Goal: Task Accomplishment & Management: Use online tool/utility

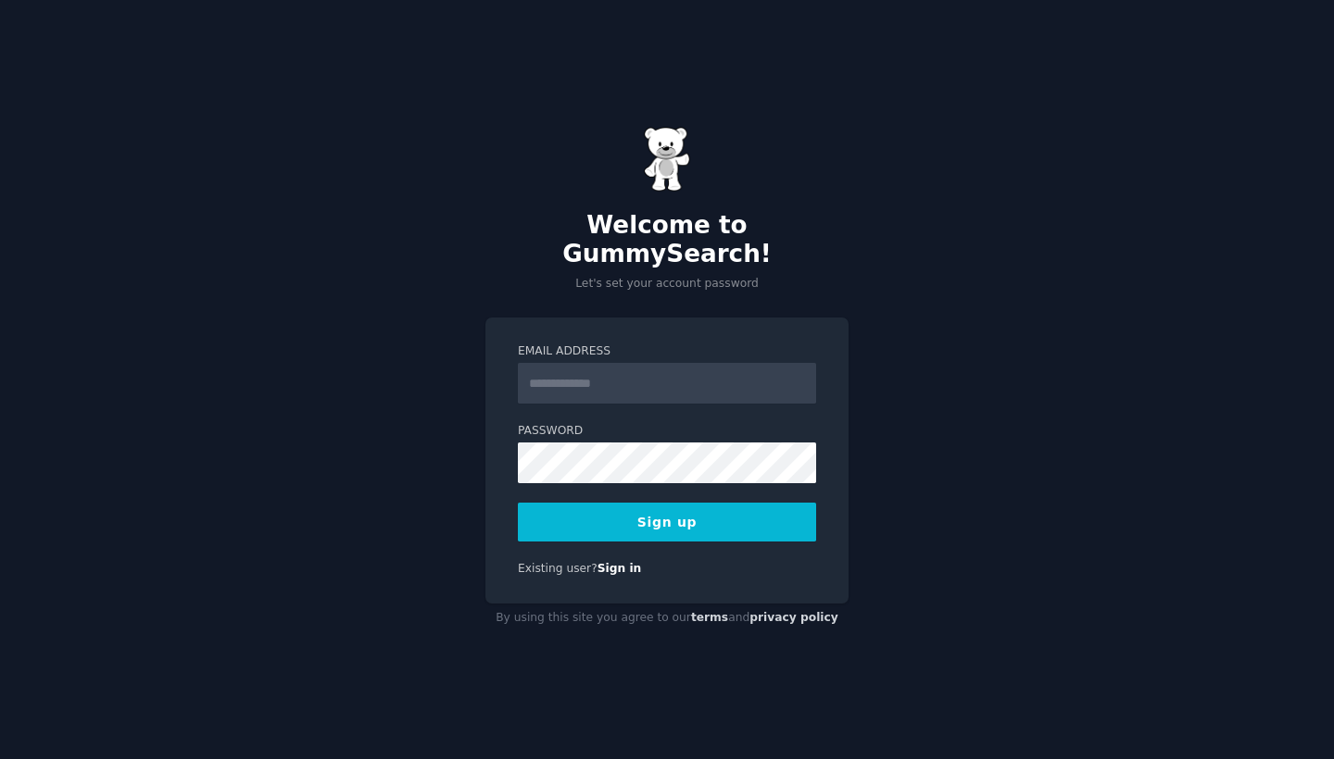
click at [580, 368] on input "Email Address" at bounding box center [667, 383] width 298 height 41
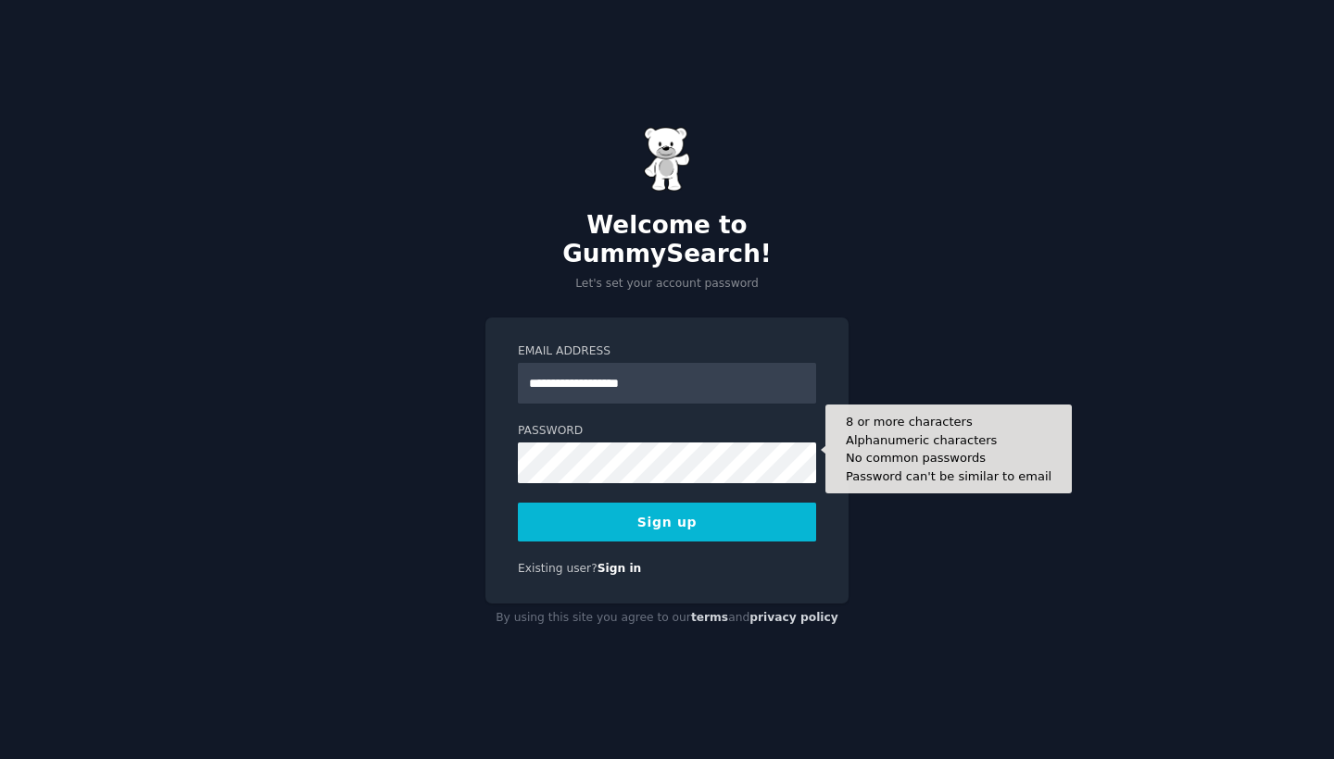
type input "**********"
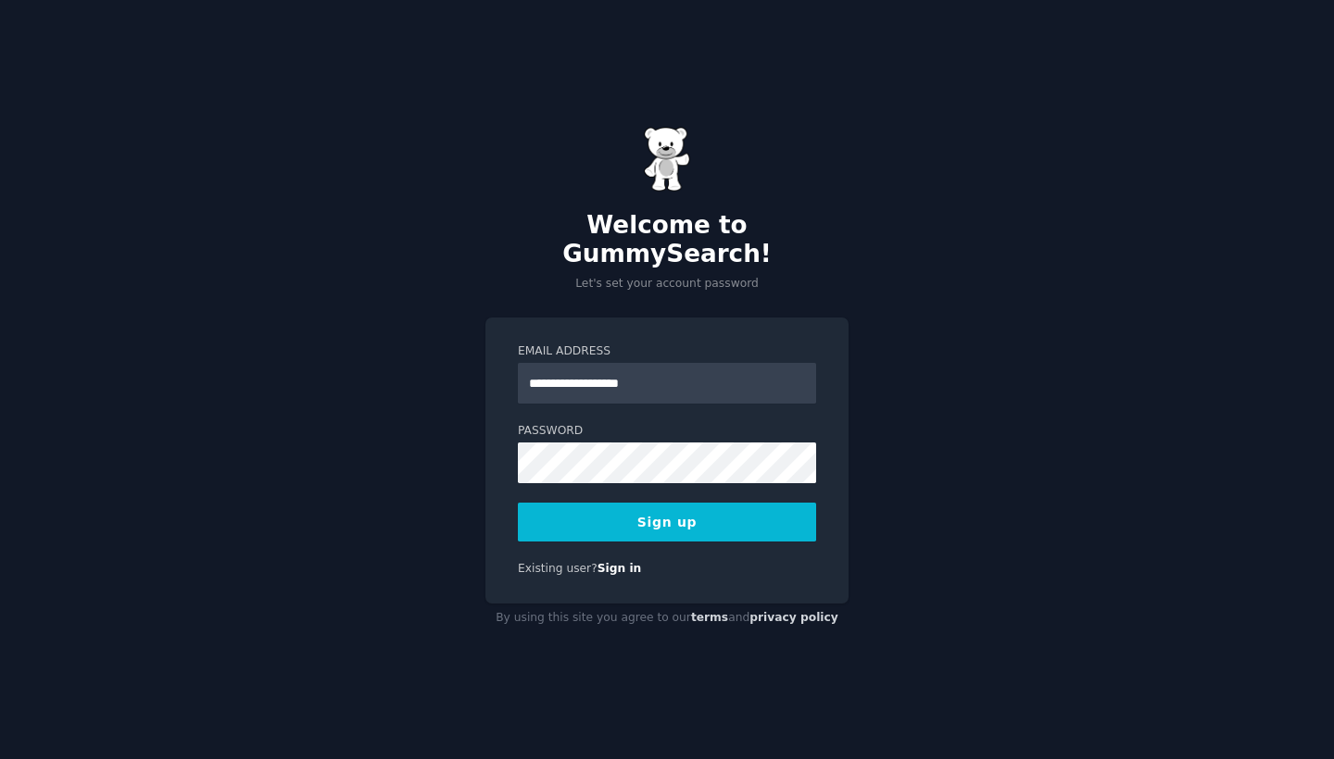
click at [844, 522] on div "**********" at bounding box center [666, 461] width 363 height 286
click at [712, 507] on button "Sign up" at bounding box center [667, 522] width 298 height 39
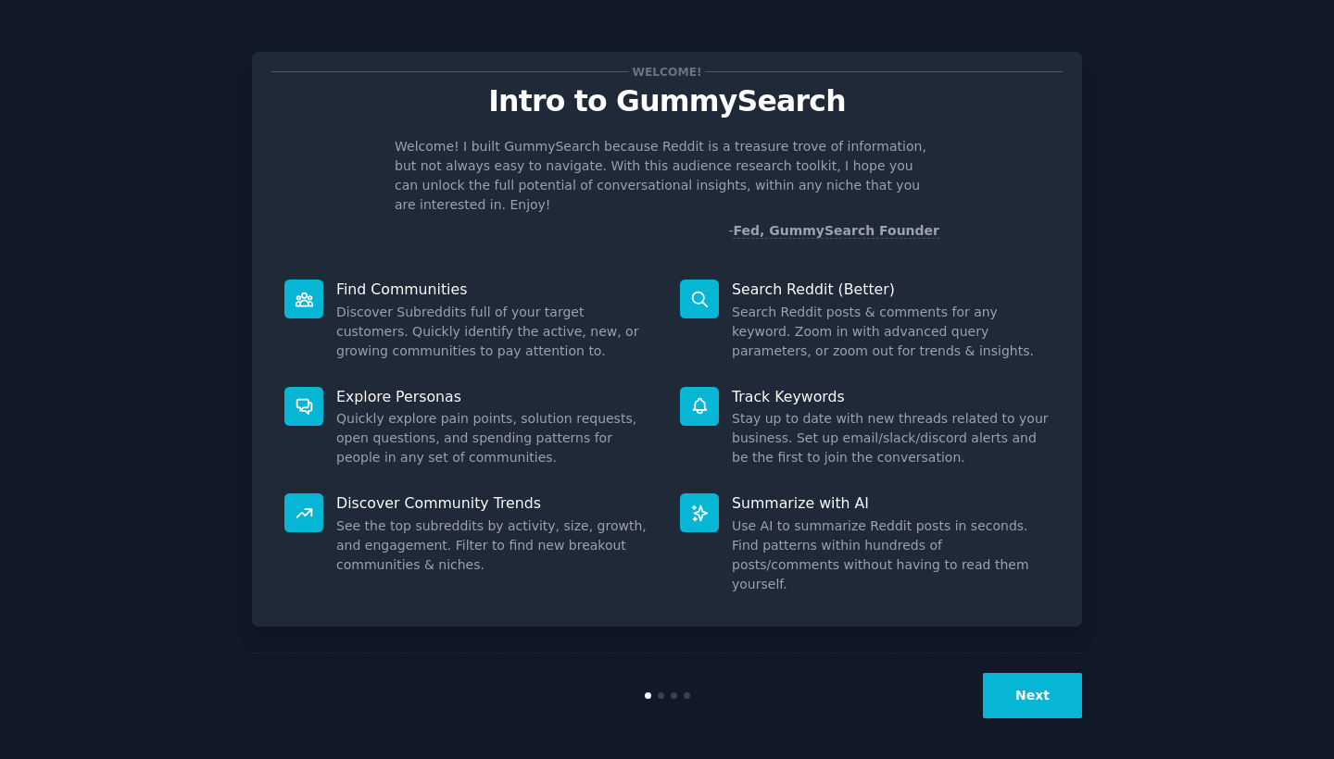
click at [1033, 709] on button "Next" at bounding box center [1032, 695] width 99 height 45
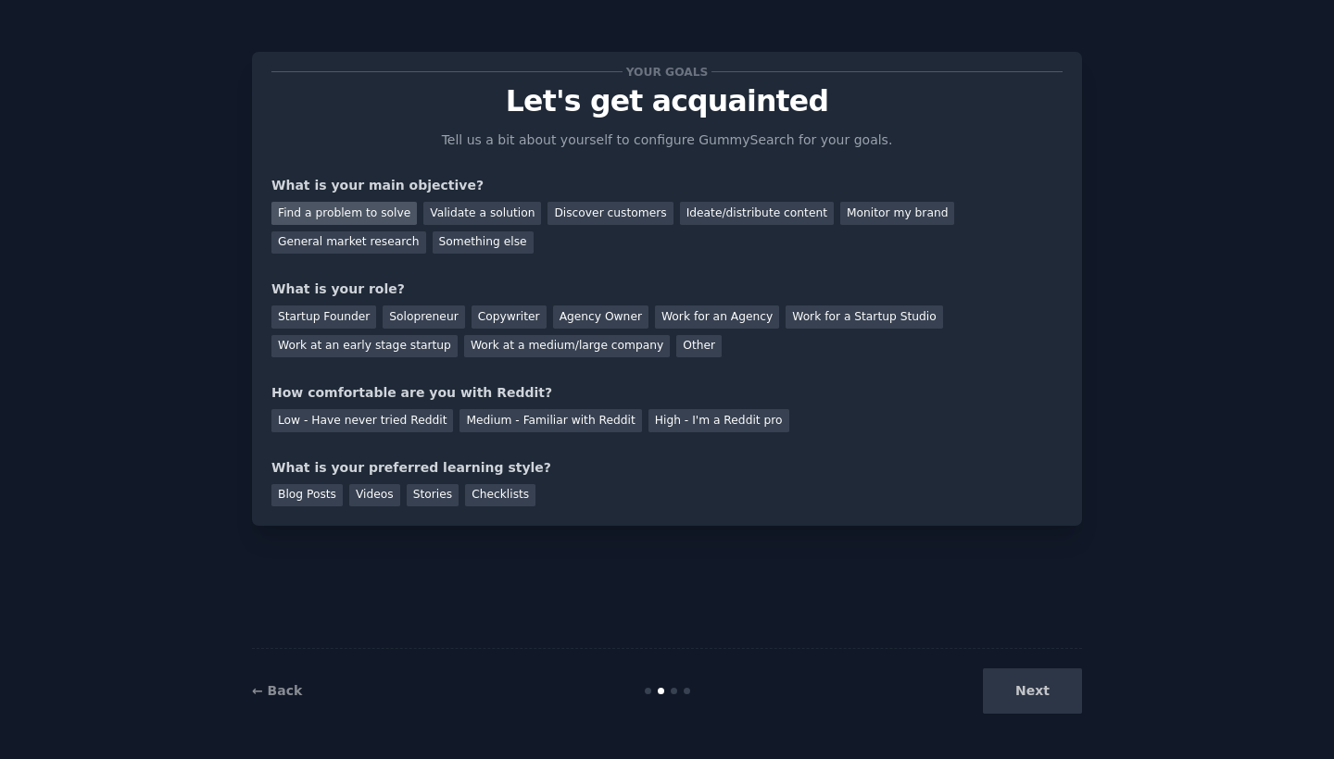
click at [358, 212] on div "Find a problem to solve" at bounding box center [343, 213] width 145 height 23
click at [418, 314] on div "Solopreneur" at bounding box center [424, 317] width 82 height 23
click at [427, 345] on div "Work at an early stage startup" at bounding box center [364, 346] width 186 height 23
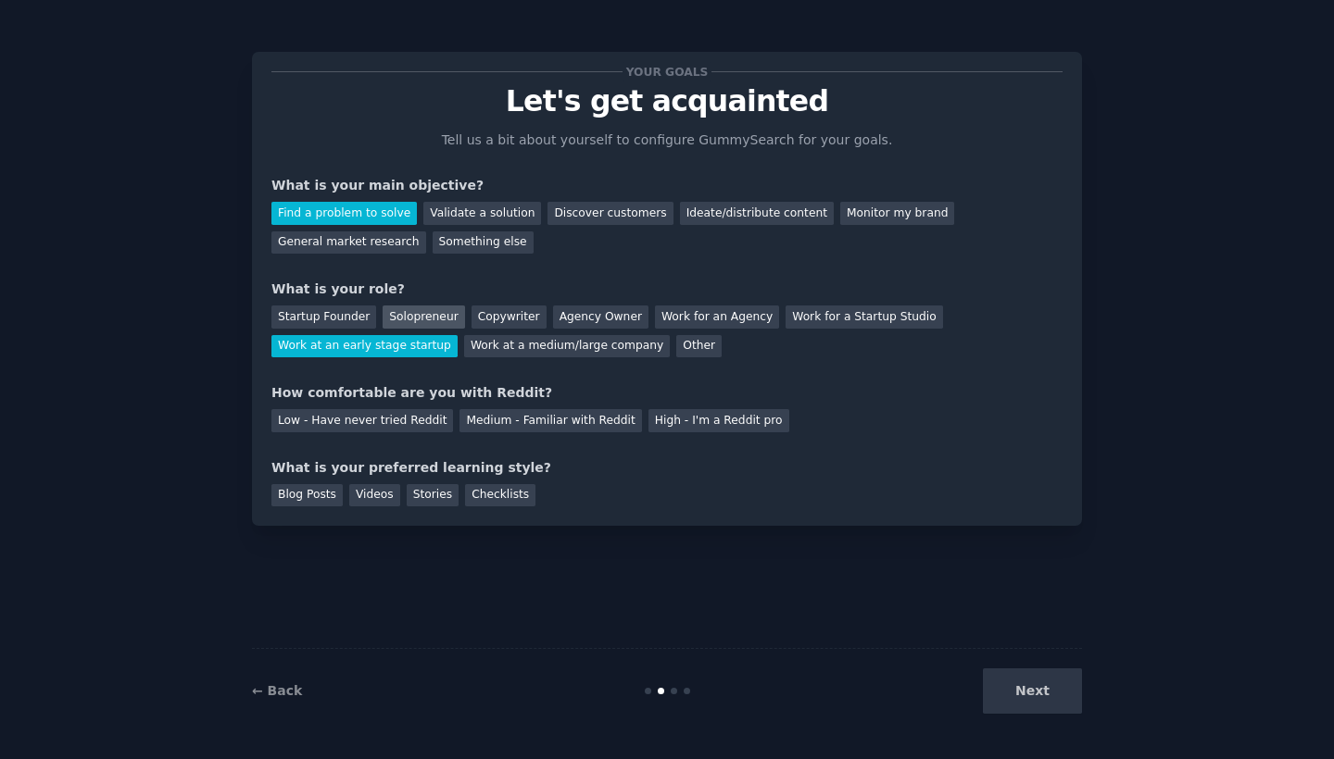
click at [432, 312] on div "Solopreneur" at bounding box center [424, 317] width 82 height 23
click at [410, 412] on div "Low - Have never tried Reddit" at bounding box center [362, 420] width 182 height 23
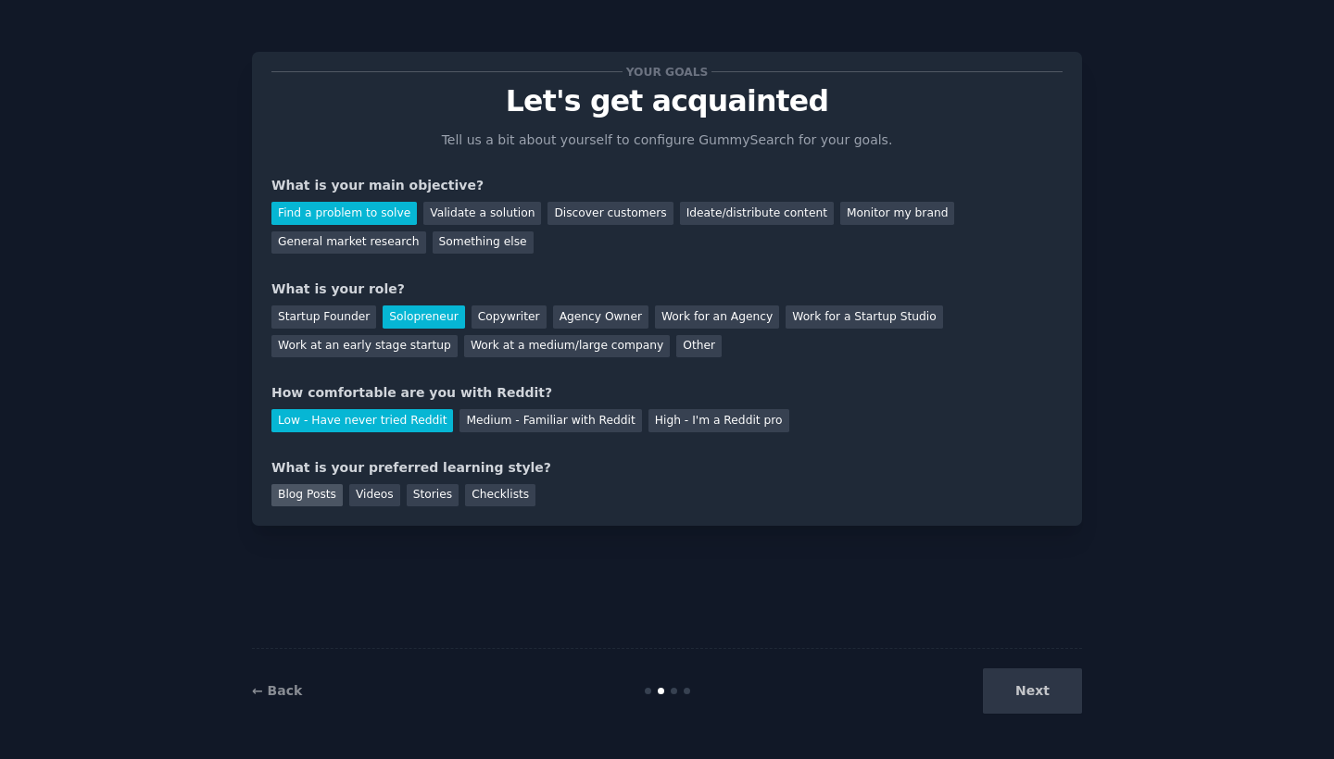
click at [321, 498] on div "Blog Posts" at bounding box center [306, 495] width 71 height 23
click at [367, 491] on div "Videos" at bounding box center [374, 495] width 51 height 23
click at [446, 485] on div "Stories" at bounding box center [433, 495] width 52 height 23
click at [1035, 697] on button "Next" at bounding box center [1032, 691] width 99 height 45
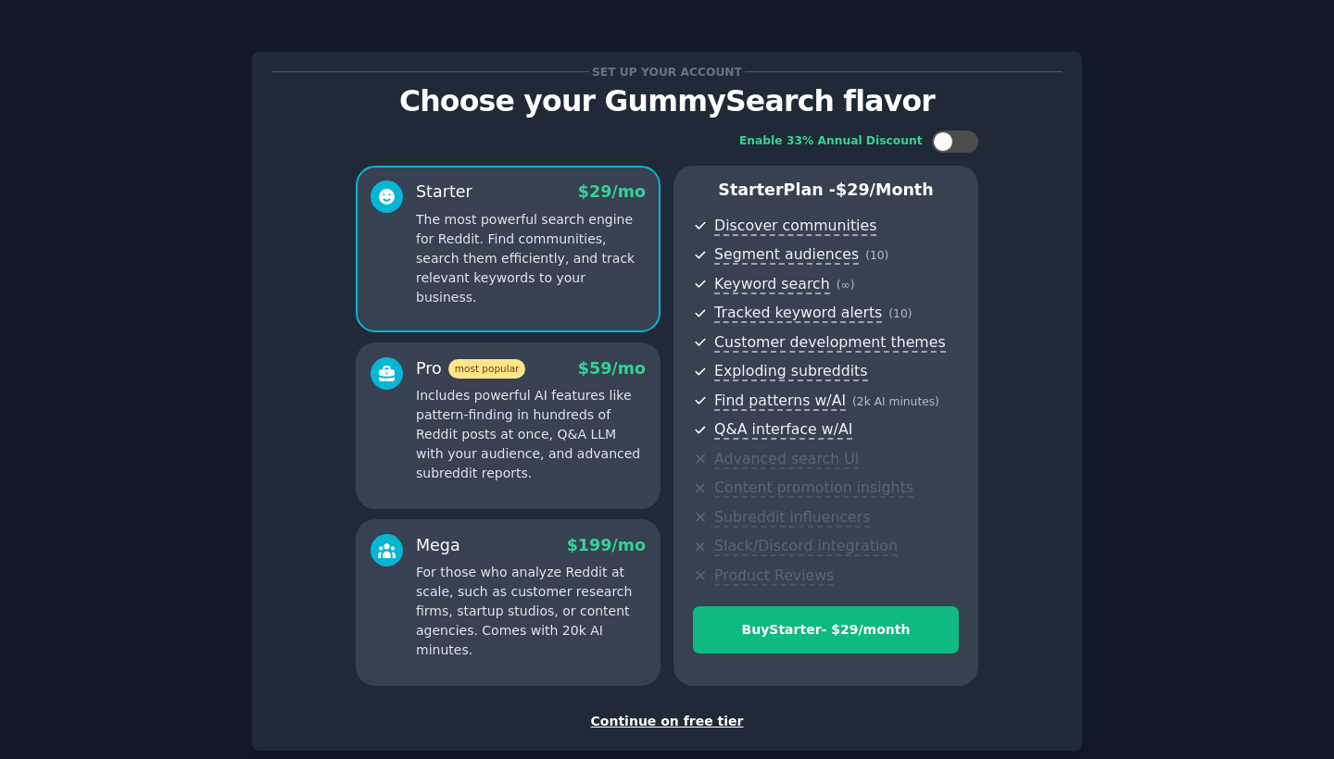
click at [685, 713] on div "Continue on free tier" at bounding box center [666, 721] width 791 height 19
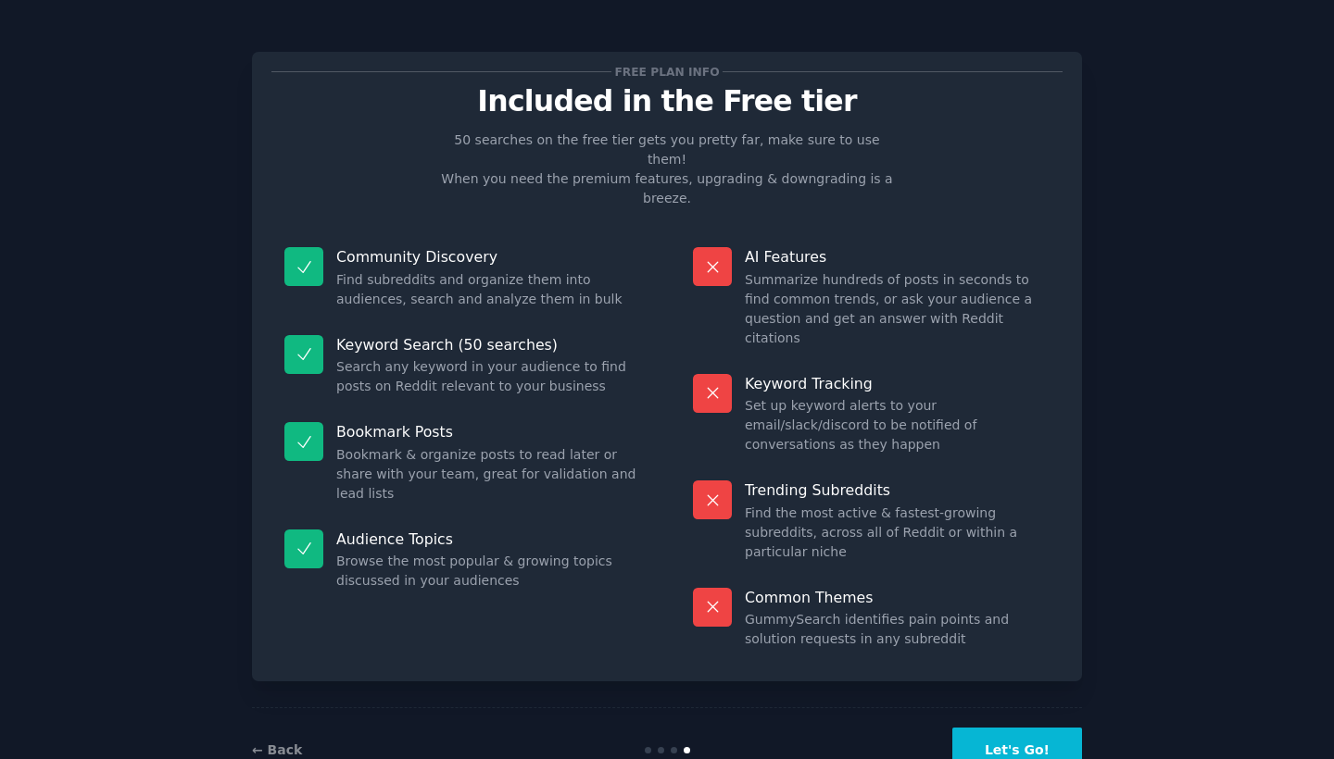
click at [985, 728] on button "Let's Go!" at bounding box center [1017, 750] width 130 height 45
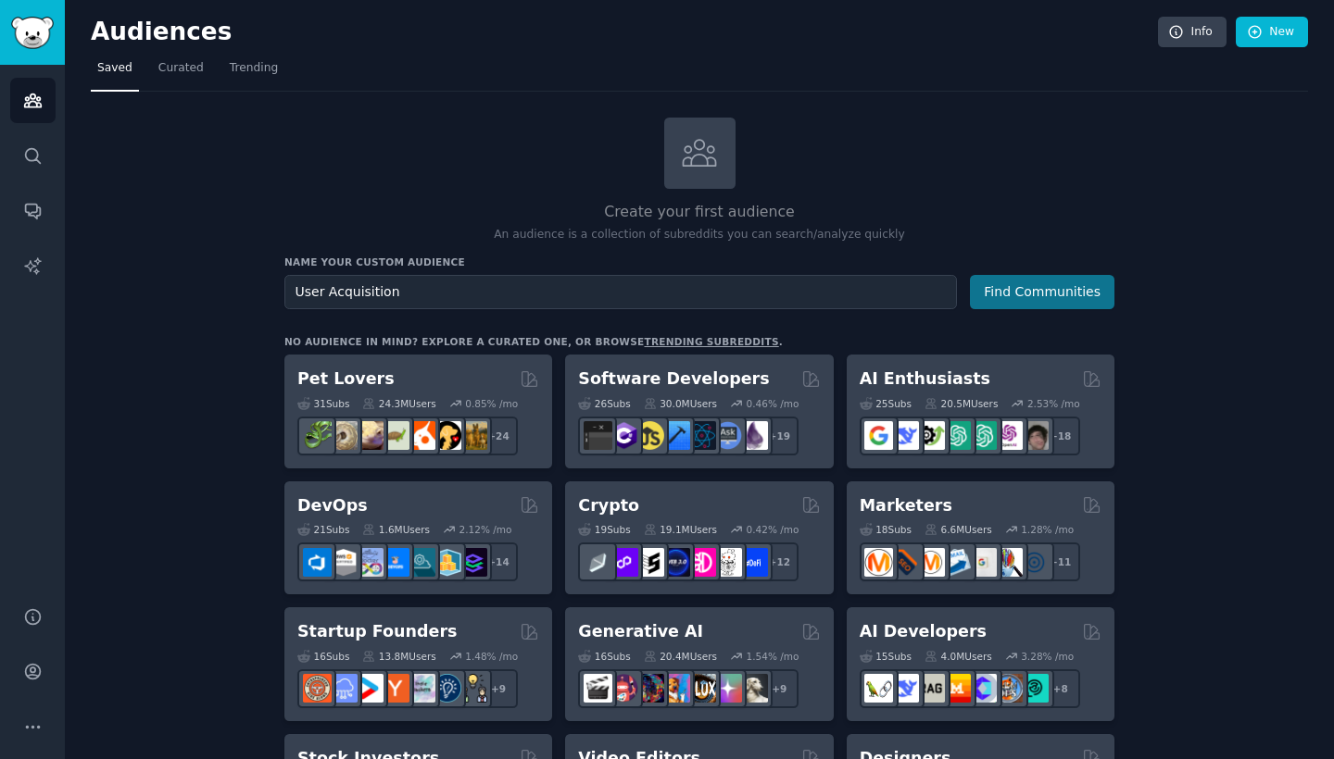
type input "User Acquisition"
click at [1020, 293] on button "Find Communities" at bounding box center [1042, 292] width 144 height 34
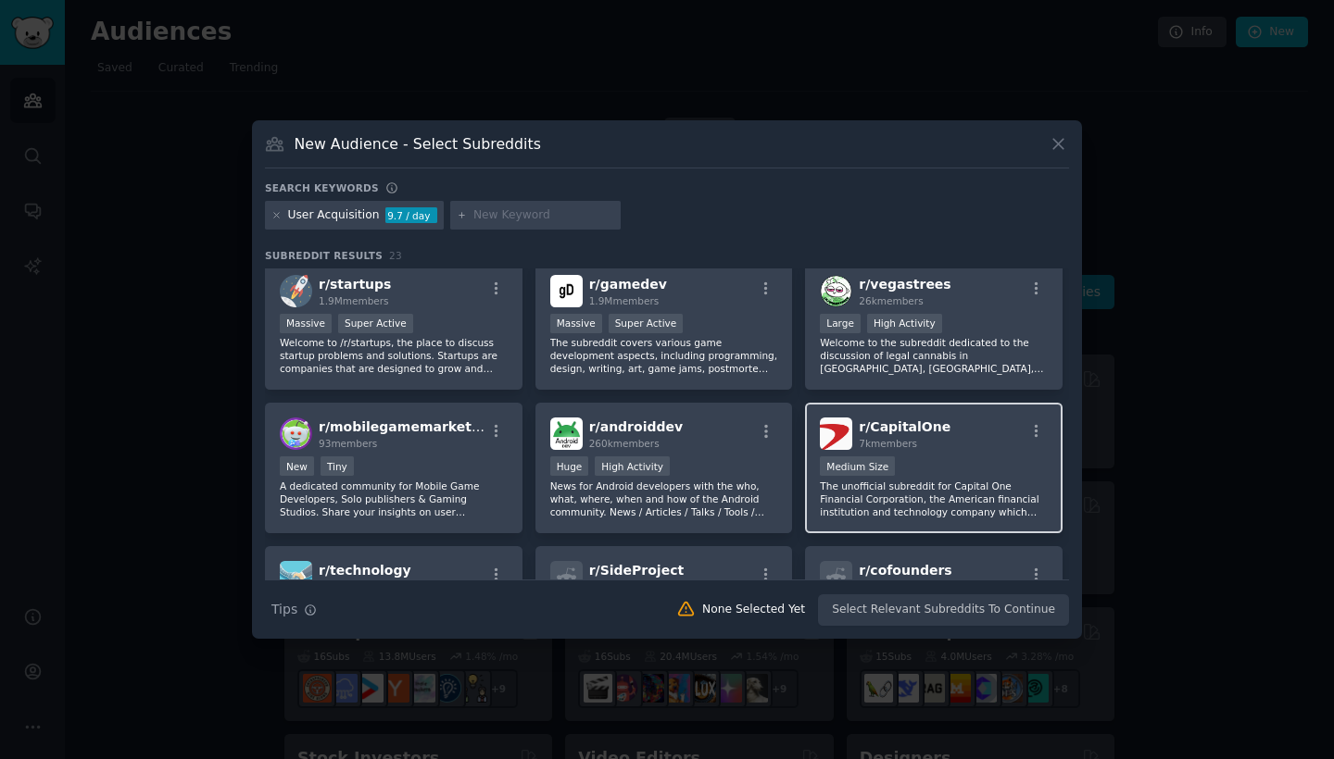
scroll to position [153, 0]
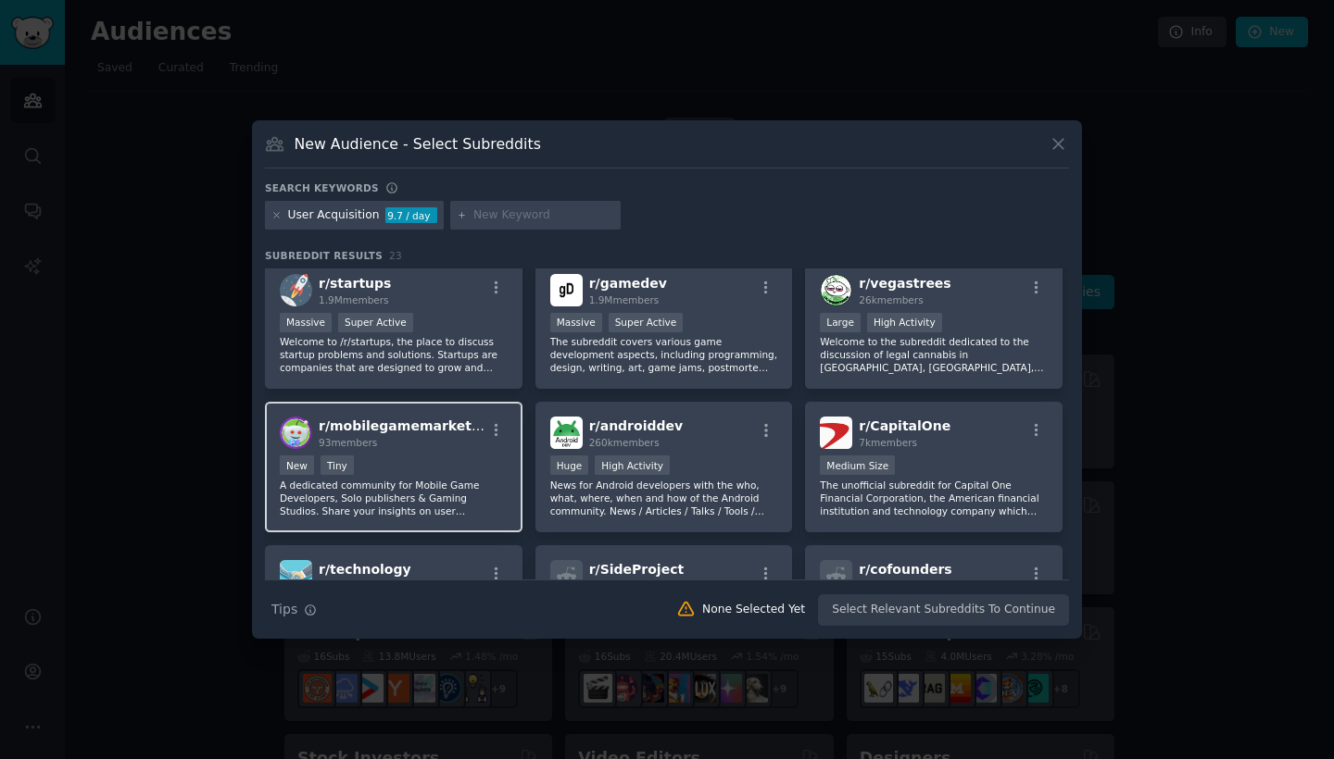
click at [460, 451] on div "r/ mobilegamemarketing 93 members New Tiny A dedicated community for Mobile Gam…" at bounding box center [393, 467] width 257 height 131
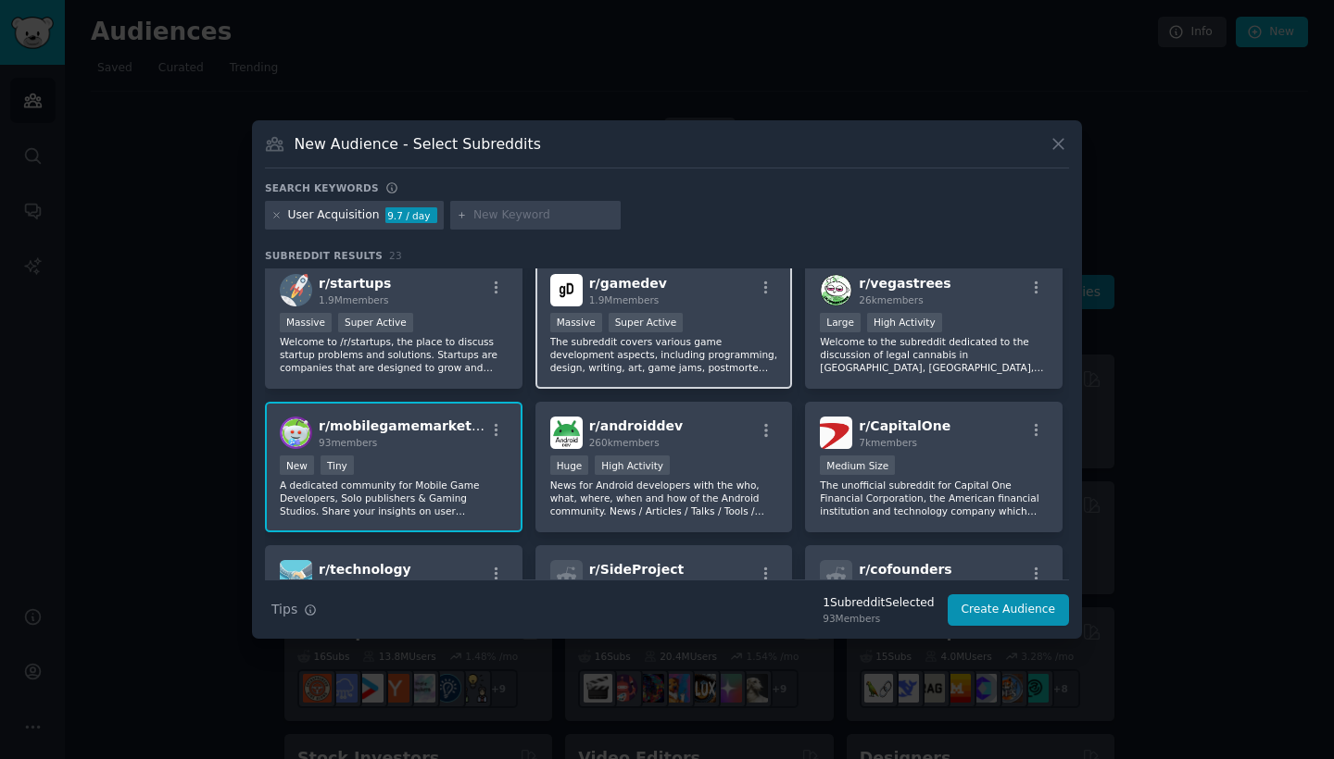
click at [703, 329] on div "Massive Super Active" at bounding box center [664, 324] width 228 height 23
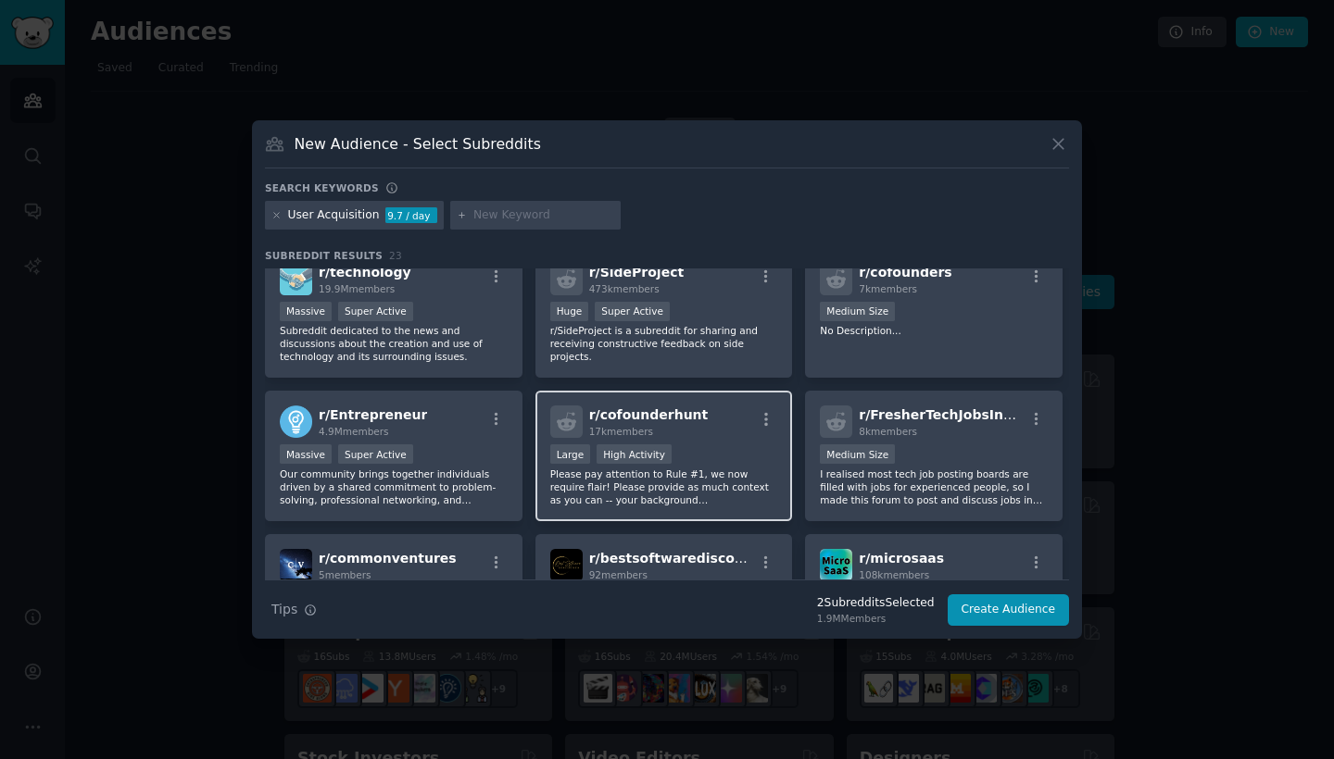
scroll to position [456, 0]
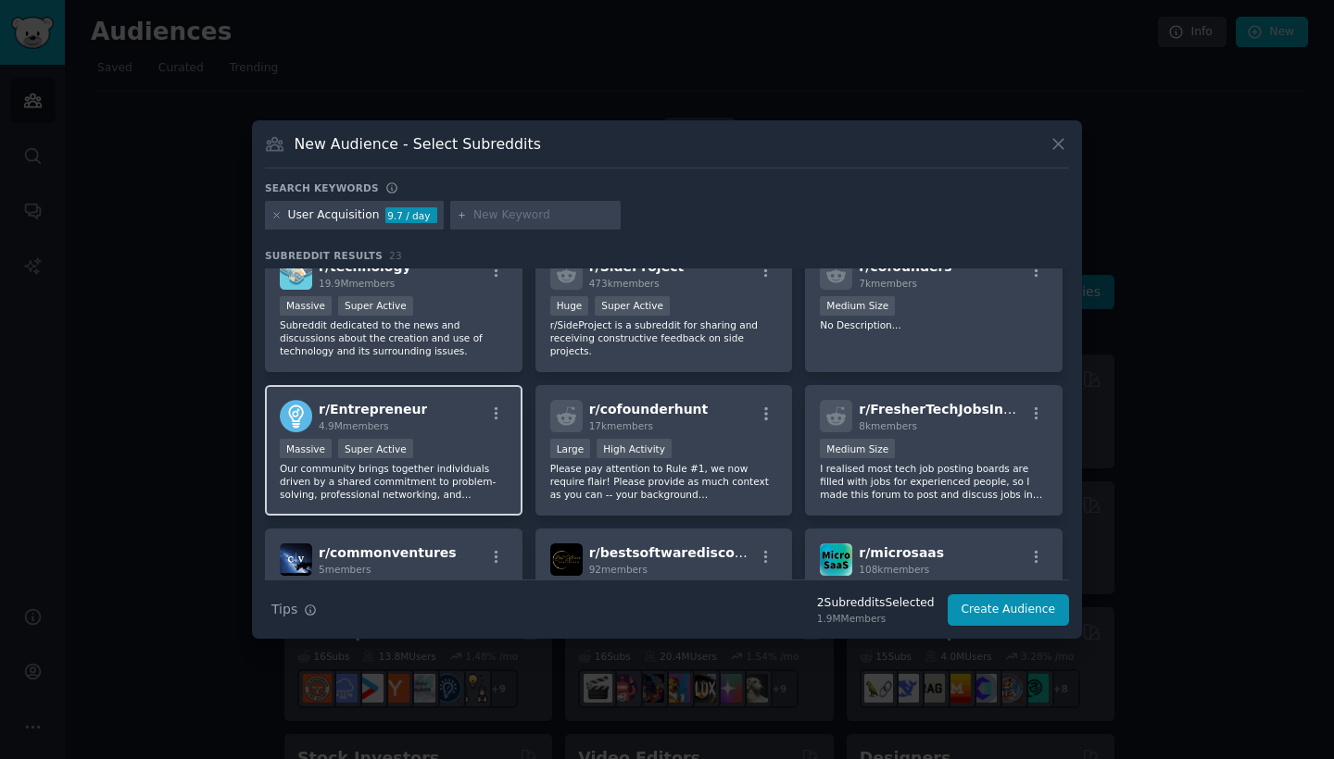
click at [443, 457] on div "Massive Super Active" at bounding box center [394, 450] width 228 height 23
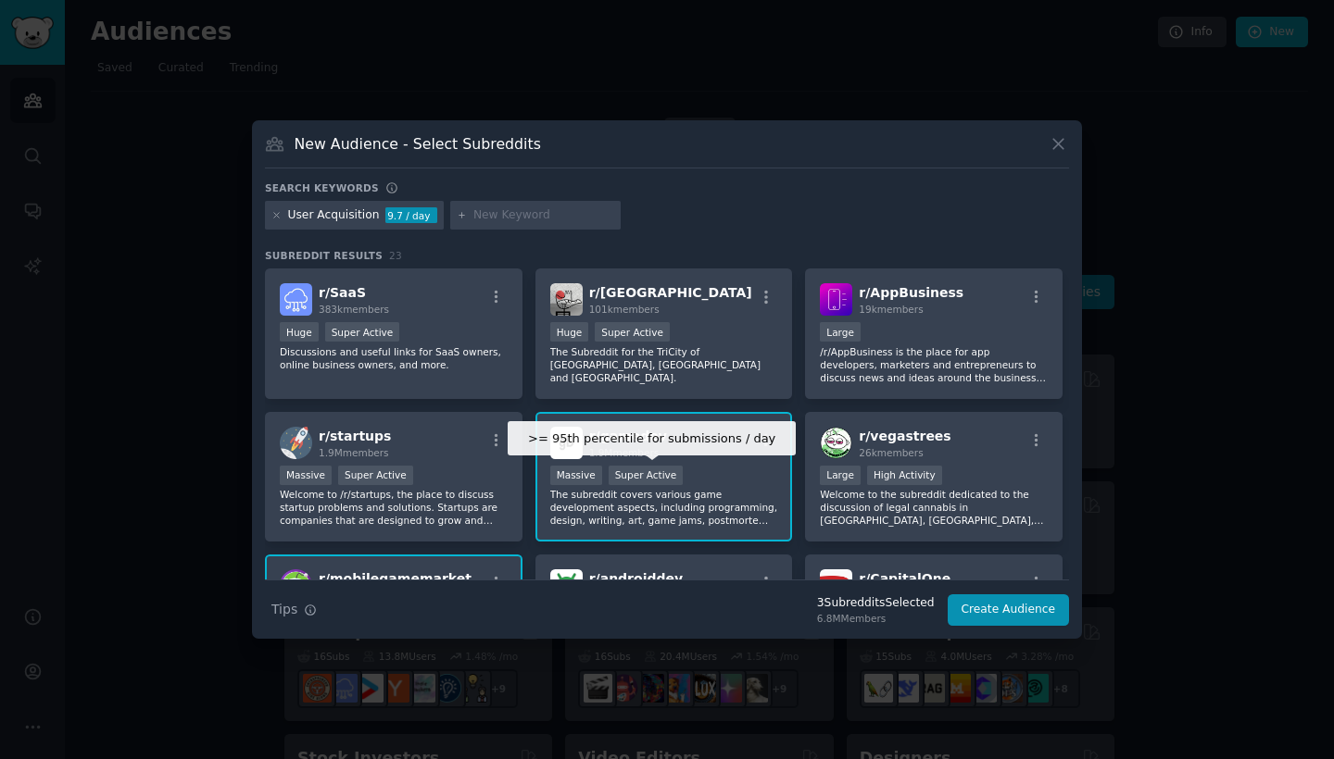
scroll to position [0, 0]
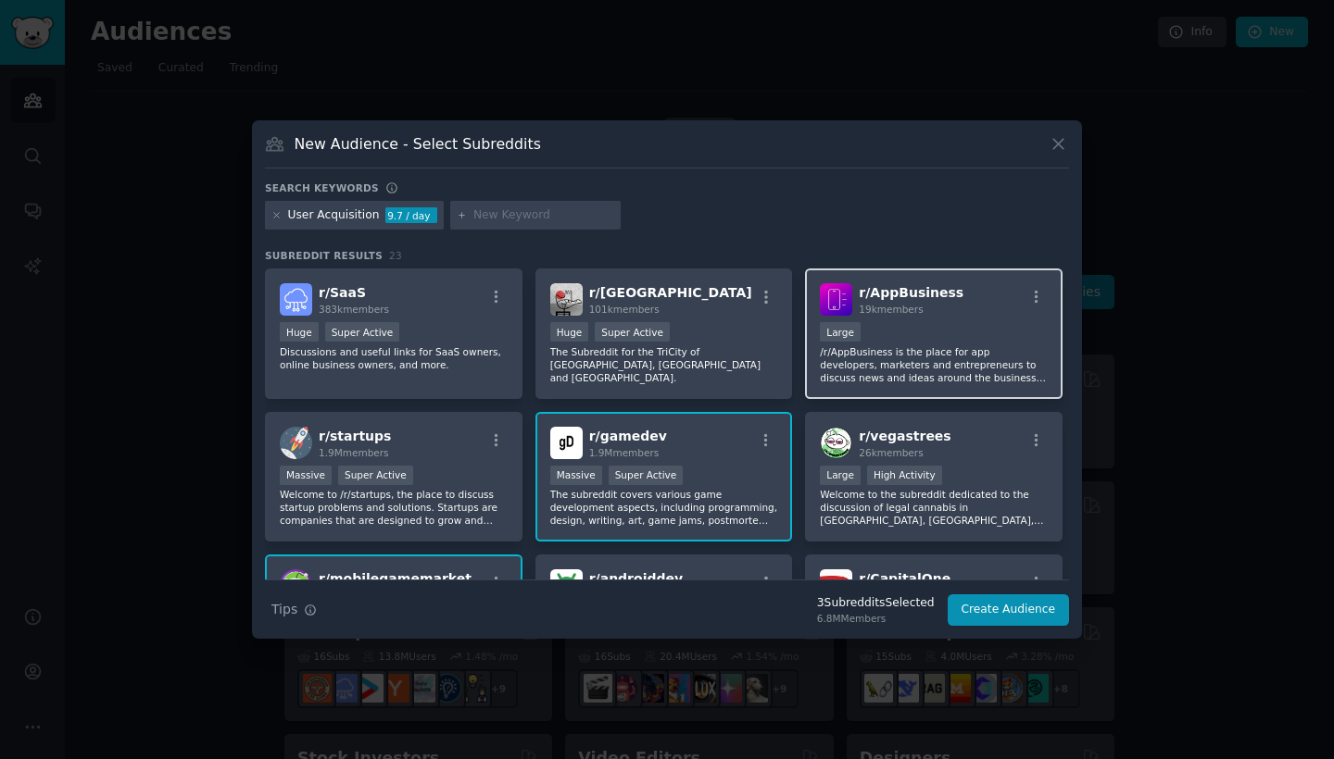
click at [971, 362] on p "/r/AppBusiness is the place for app developers, marketers and entrepreneurs to …" at bounding box center [934, 364] width 228 height 39
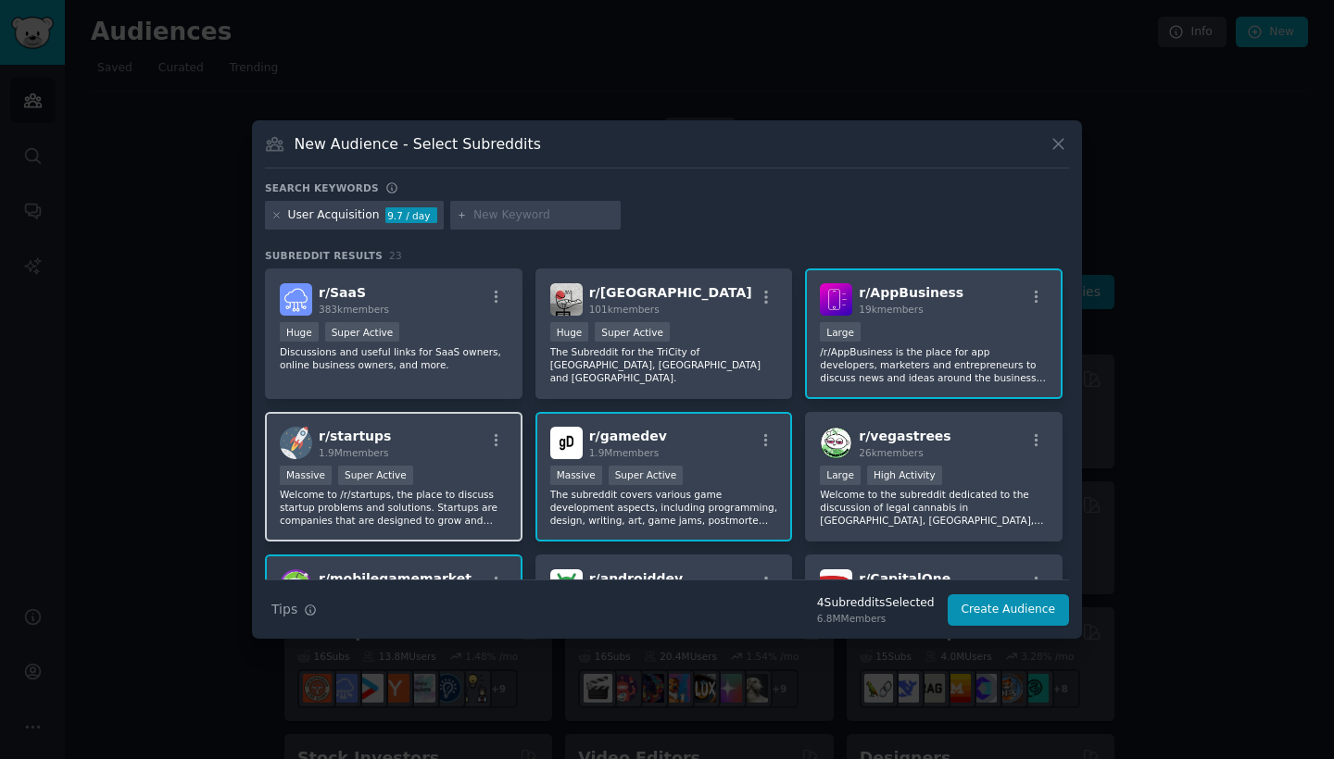
drag, startPoint x: 980, startPoint y: 610, endPoint x: 453, endPoint y: 490, distance: 540.6
click at [453, 490] on div "Search keywords User Acquisition 9.7 / day Subreddit Results 23 r/ SaaS 383k me…" at bounding box center [667, 405] width 804 height 446
click at [453, 490] on p "Welcome to /r/startups, the place to discuss startup problems and solutions. St…" at bounding box center [394, 507] width 228 height 39
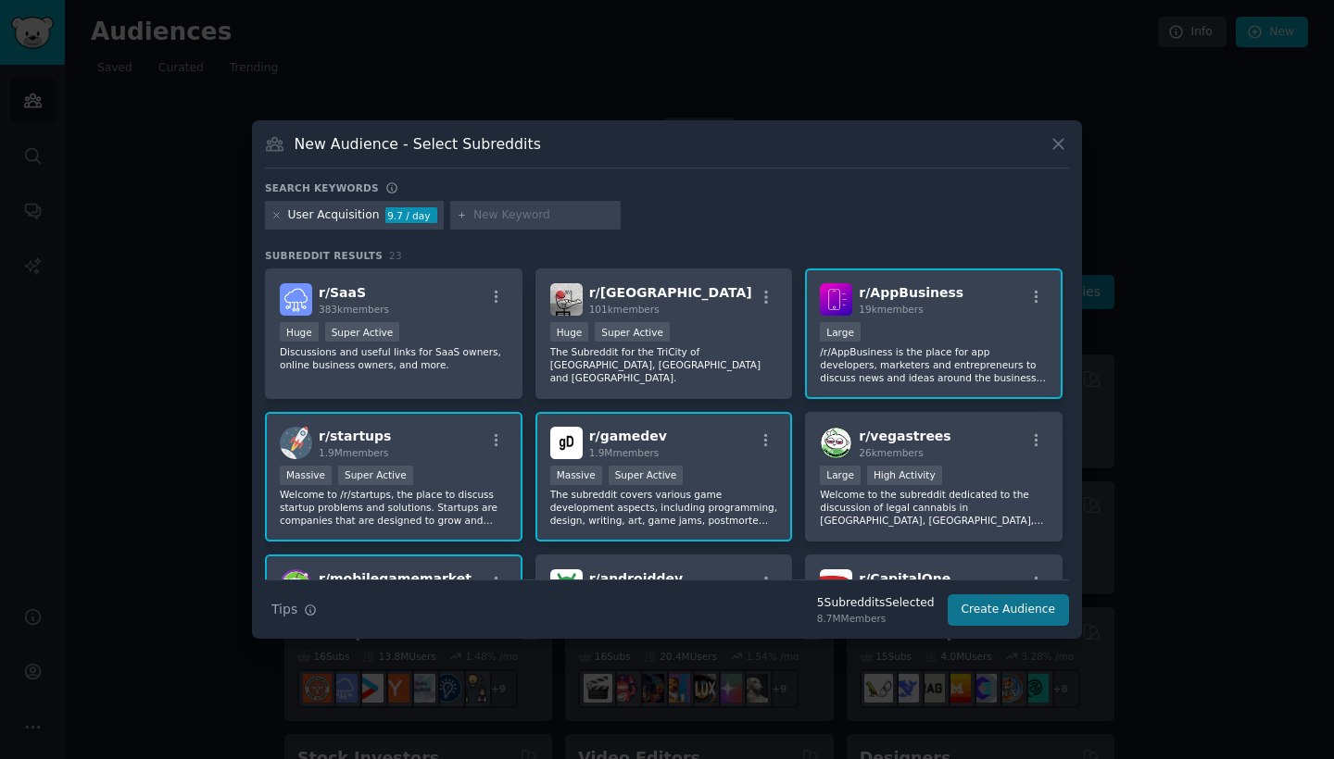
click at [1001, 606] on button "Create Audience" at bounding box center [1009, 610] width 122 height 31
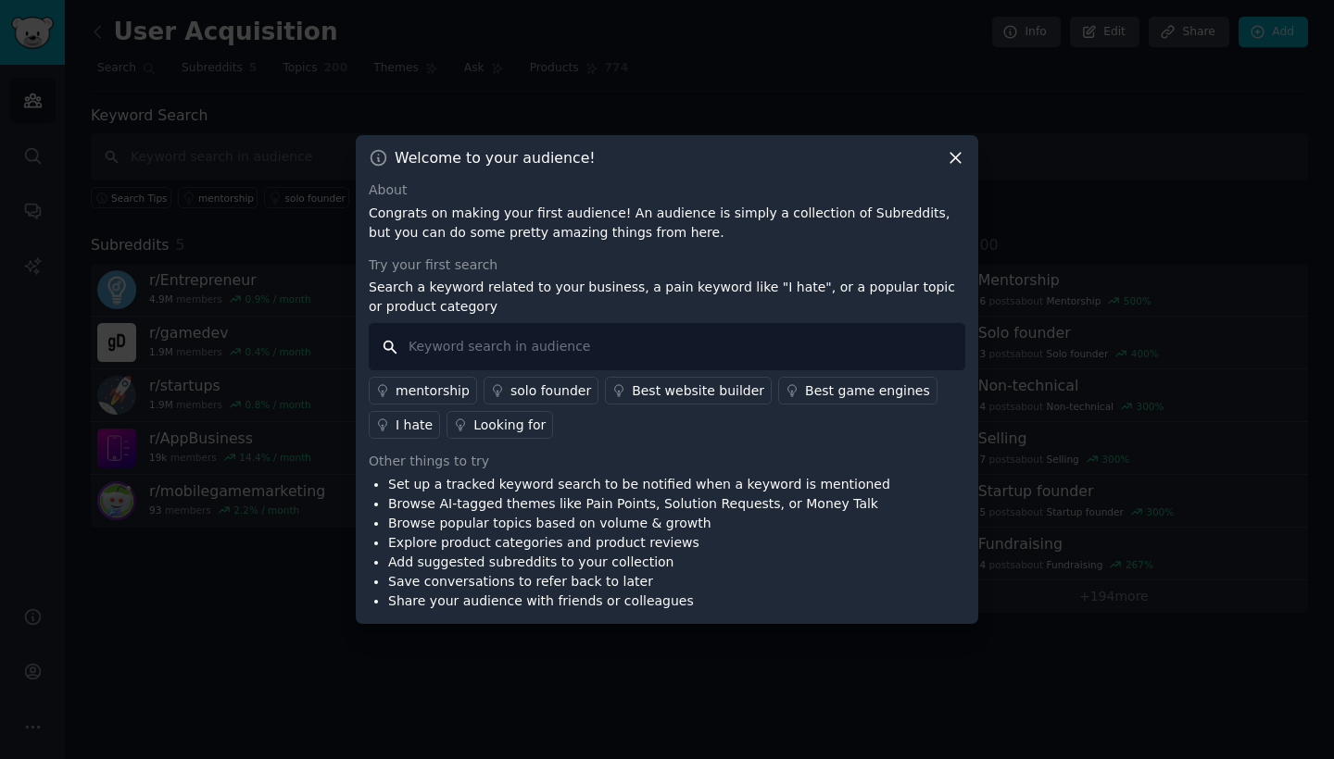
click at [609, 358] on input "text" at bounding box center [667, 346] width 596 height 47
type input "P"
click at [529, 340] on input "I dont know" at bounding box center [667, 346] width 596 height 47
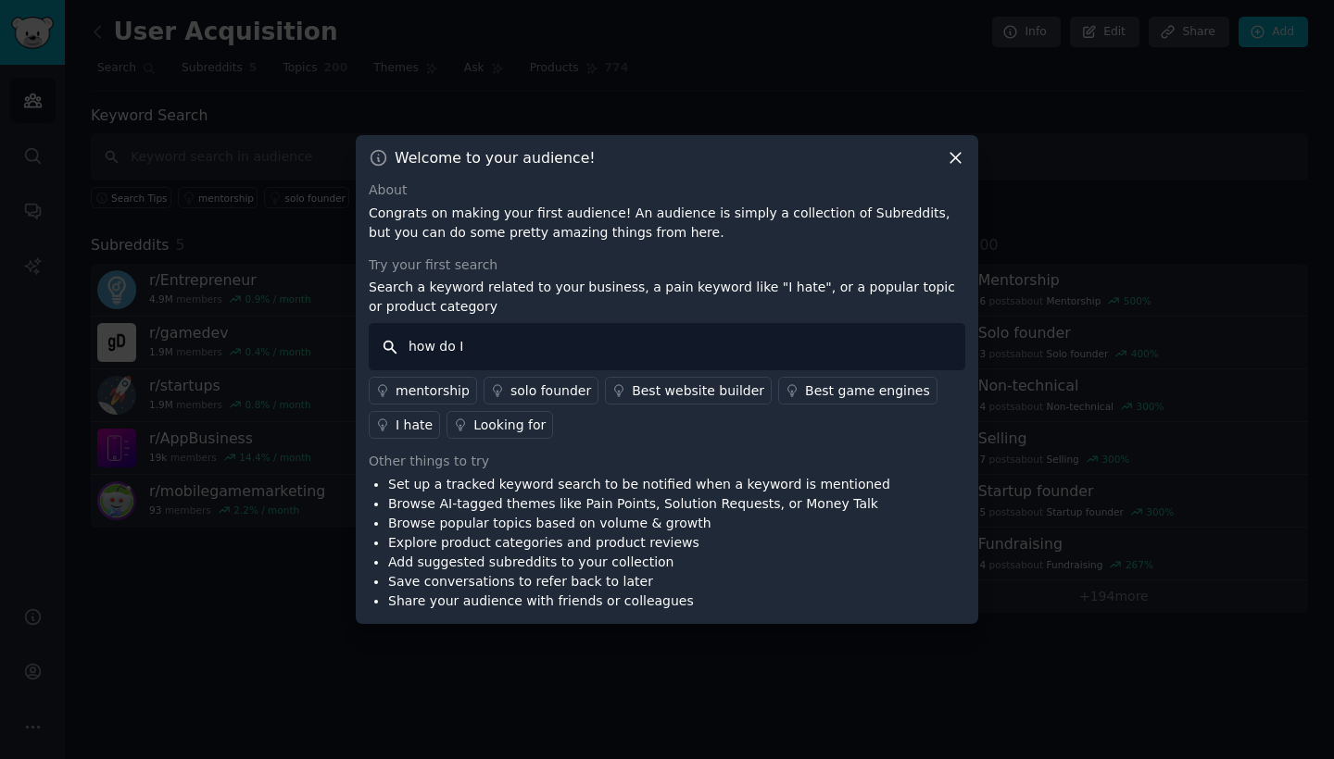
type input "how do I"
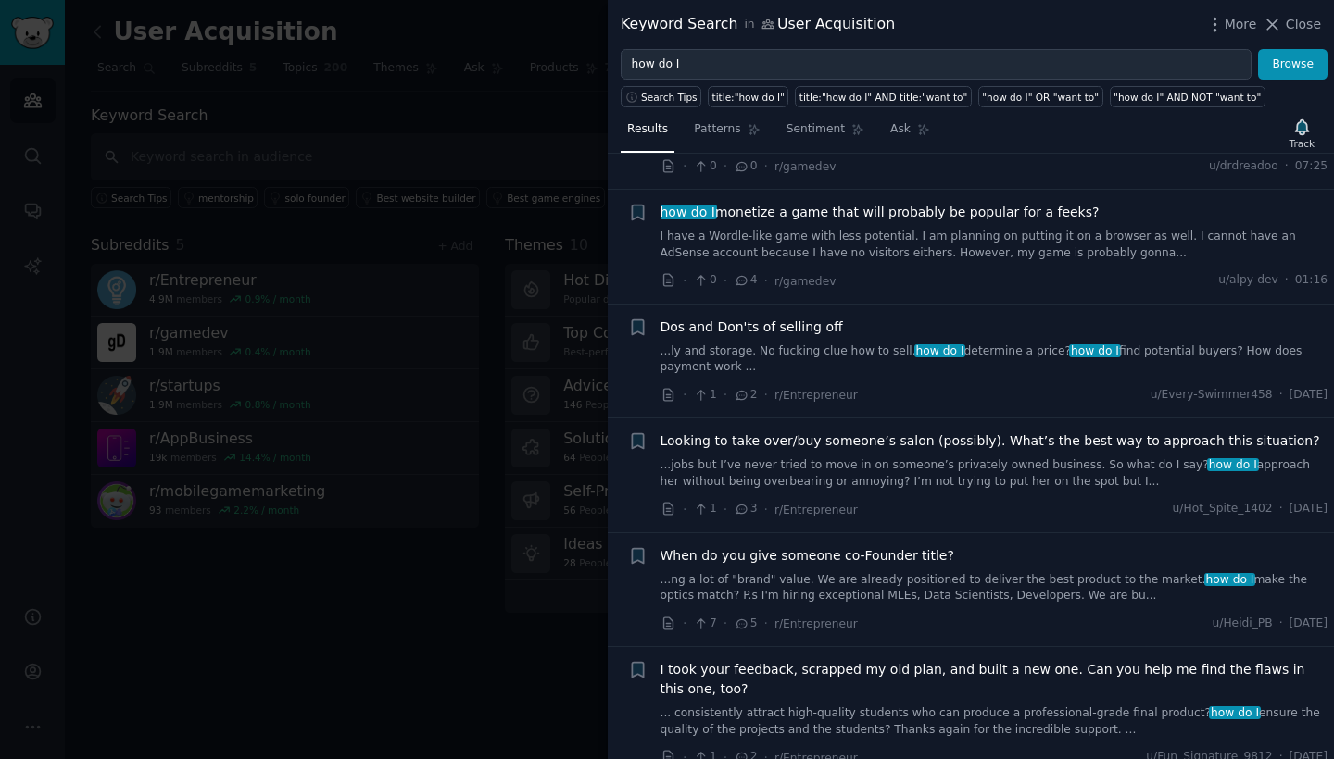
scroll to position [381, 0]
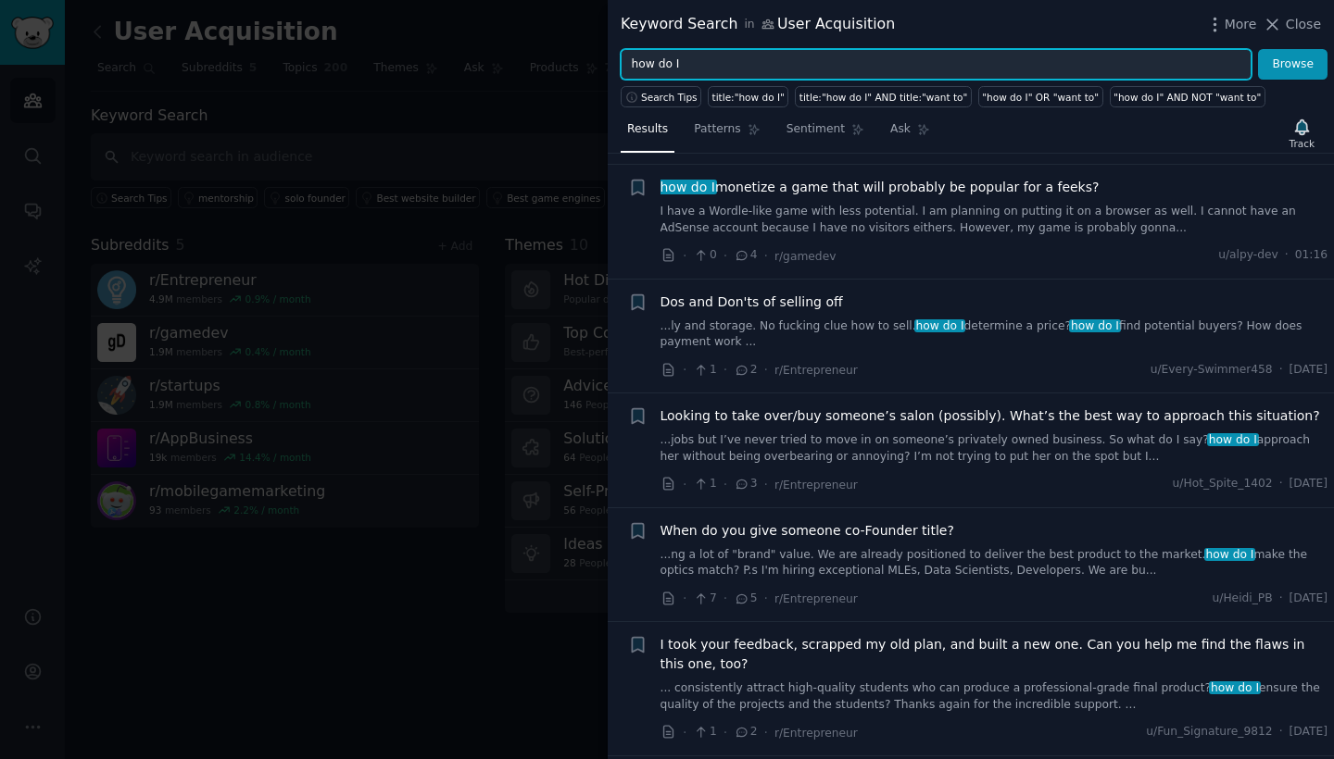
click at [688, 60] on input "how do I" at bounding box center [936, 64] width 631 height 31
type input "User Acquisition"
click at [1293, 64] on button "Browse" at bounding box center [1292, 64] width 69 height 31
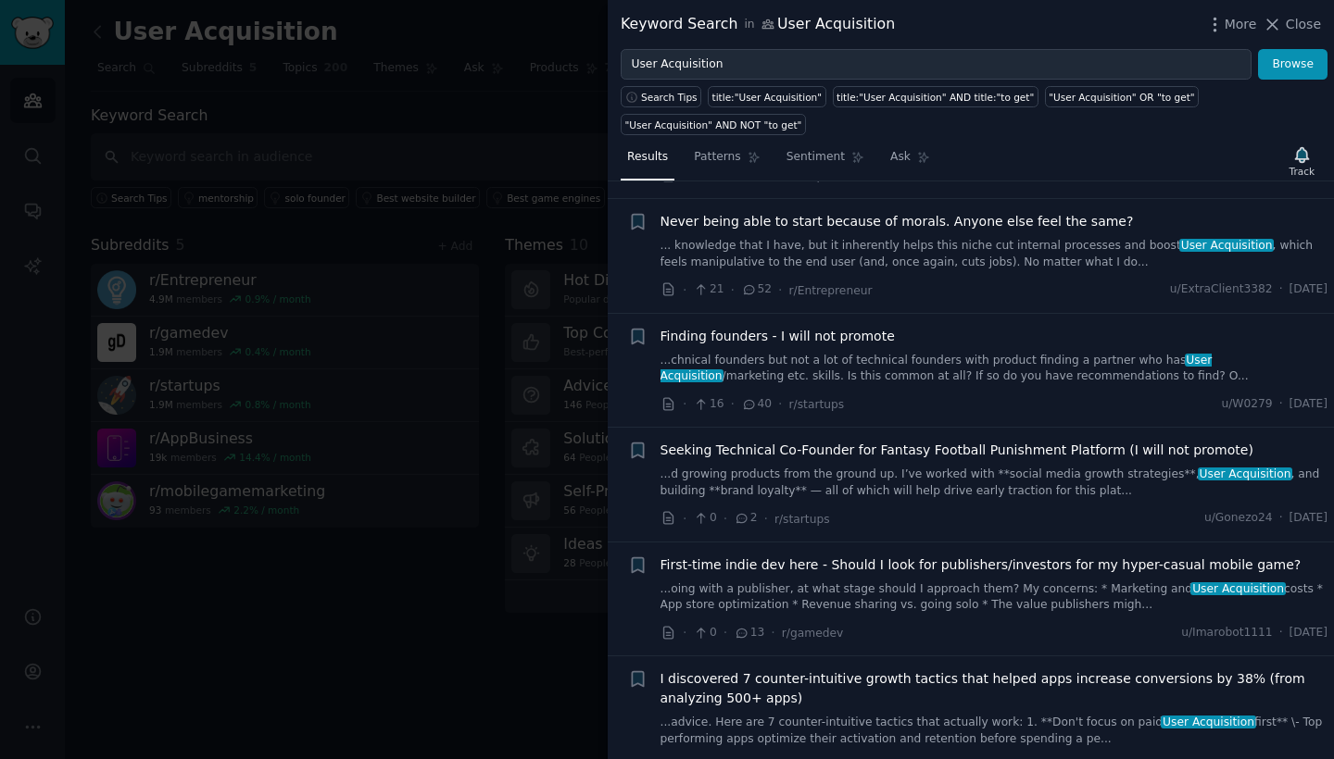
scroll to position [2300, 0]
